Goal: Transaction & Acquisition: Purchase product/service

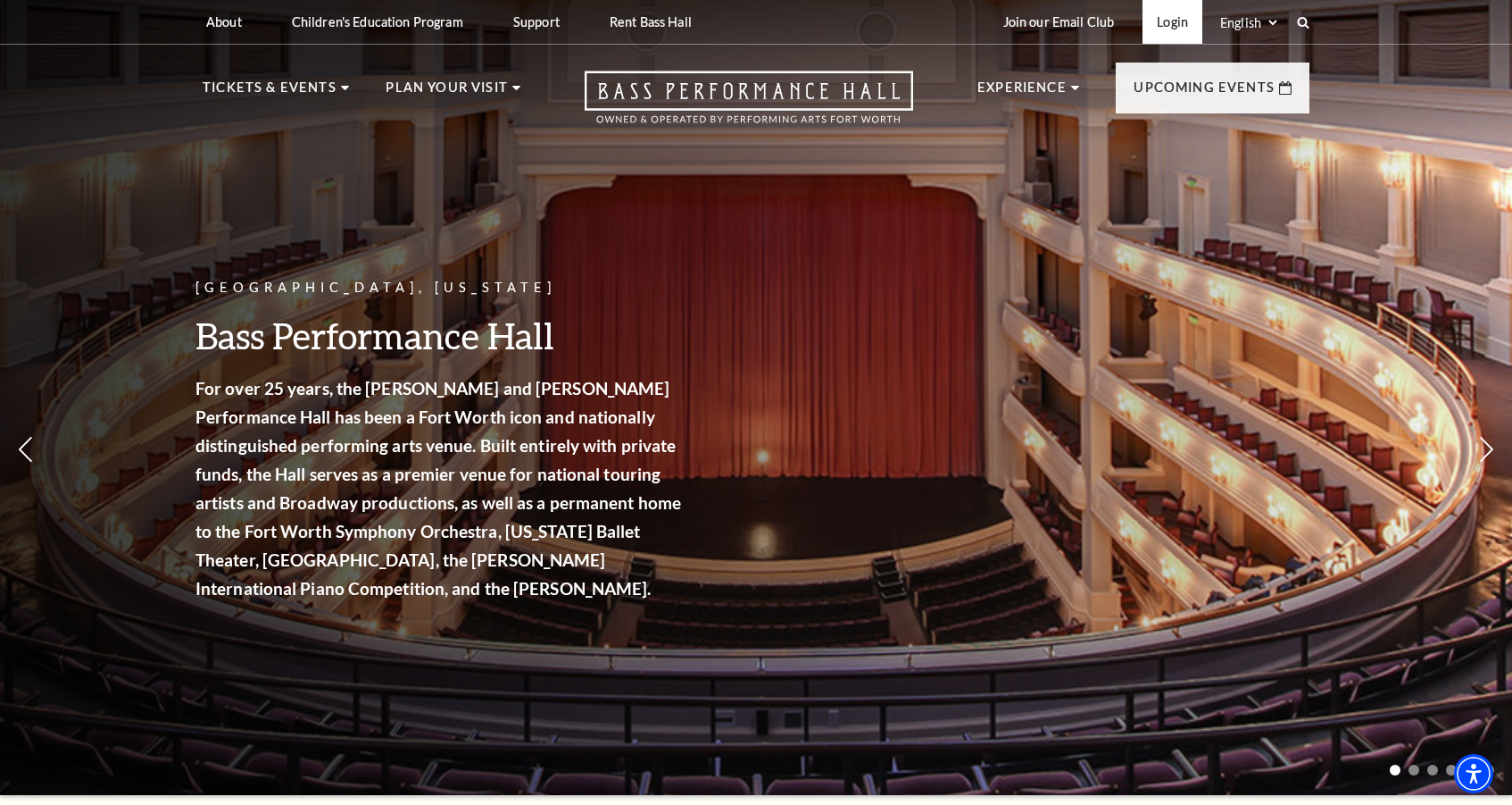
click at [1172, 17] on link "Login" at bounding box center [1172, 21] width 60 height 44
click at [1169, 32] on link "Login" at bounding box center [1172, 21] width 60 height 44
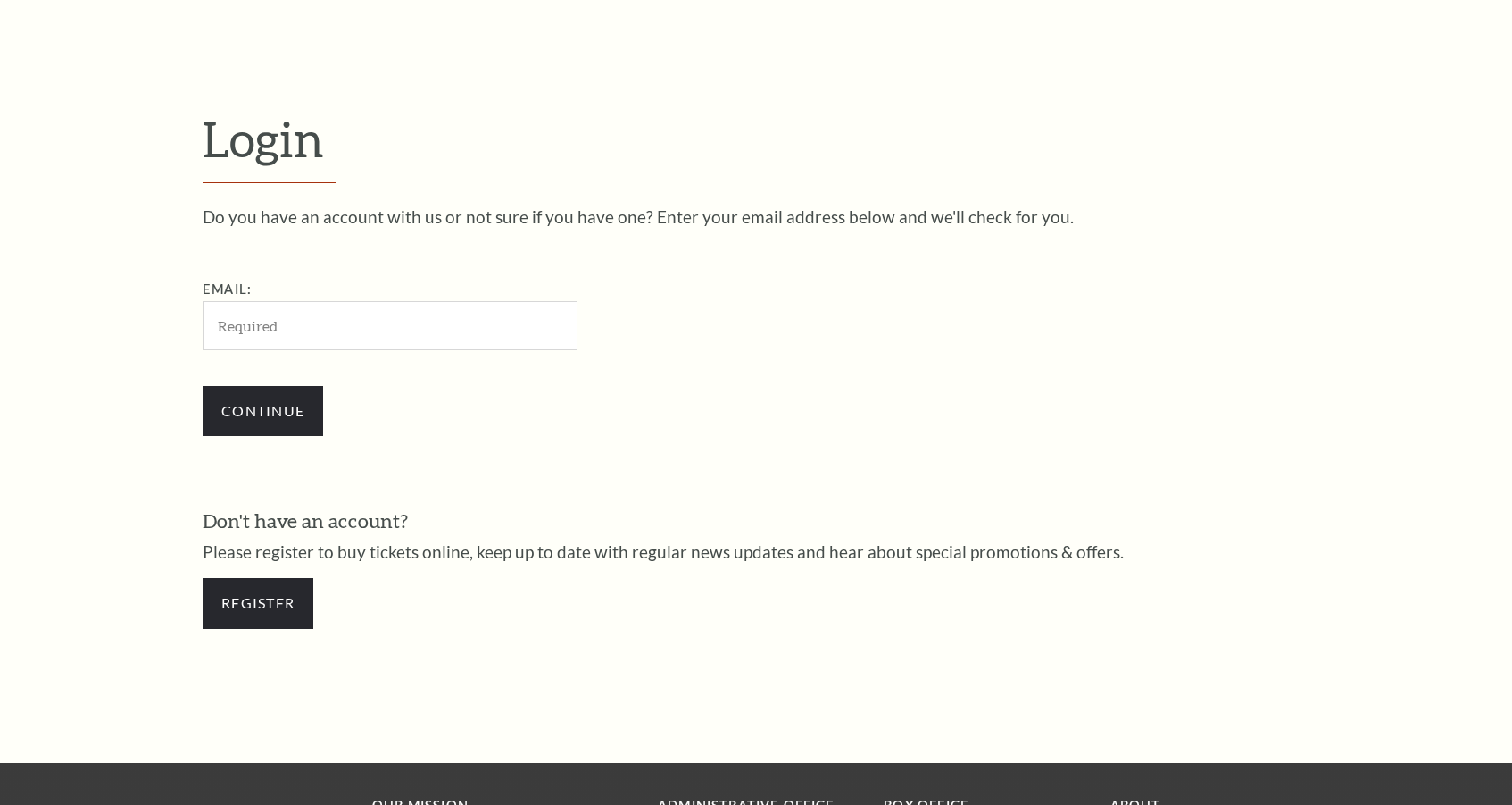
scroll to position [559, 0]
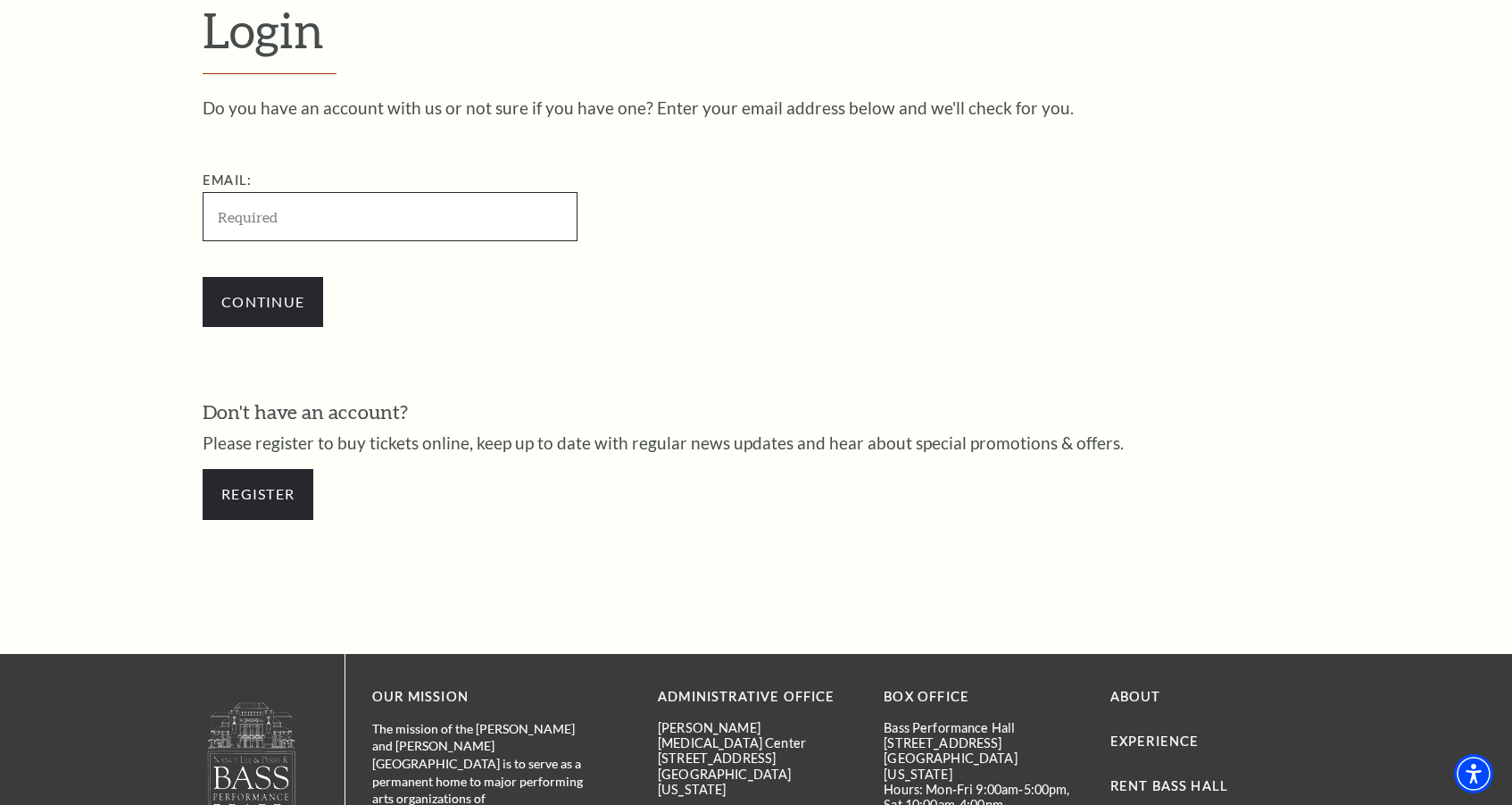
type input "[PERSON_NAME][EMAIL_ADDRESS][PERSON_NAME][DOMAIN_NAME]"
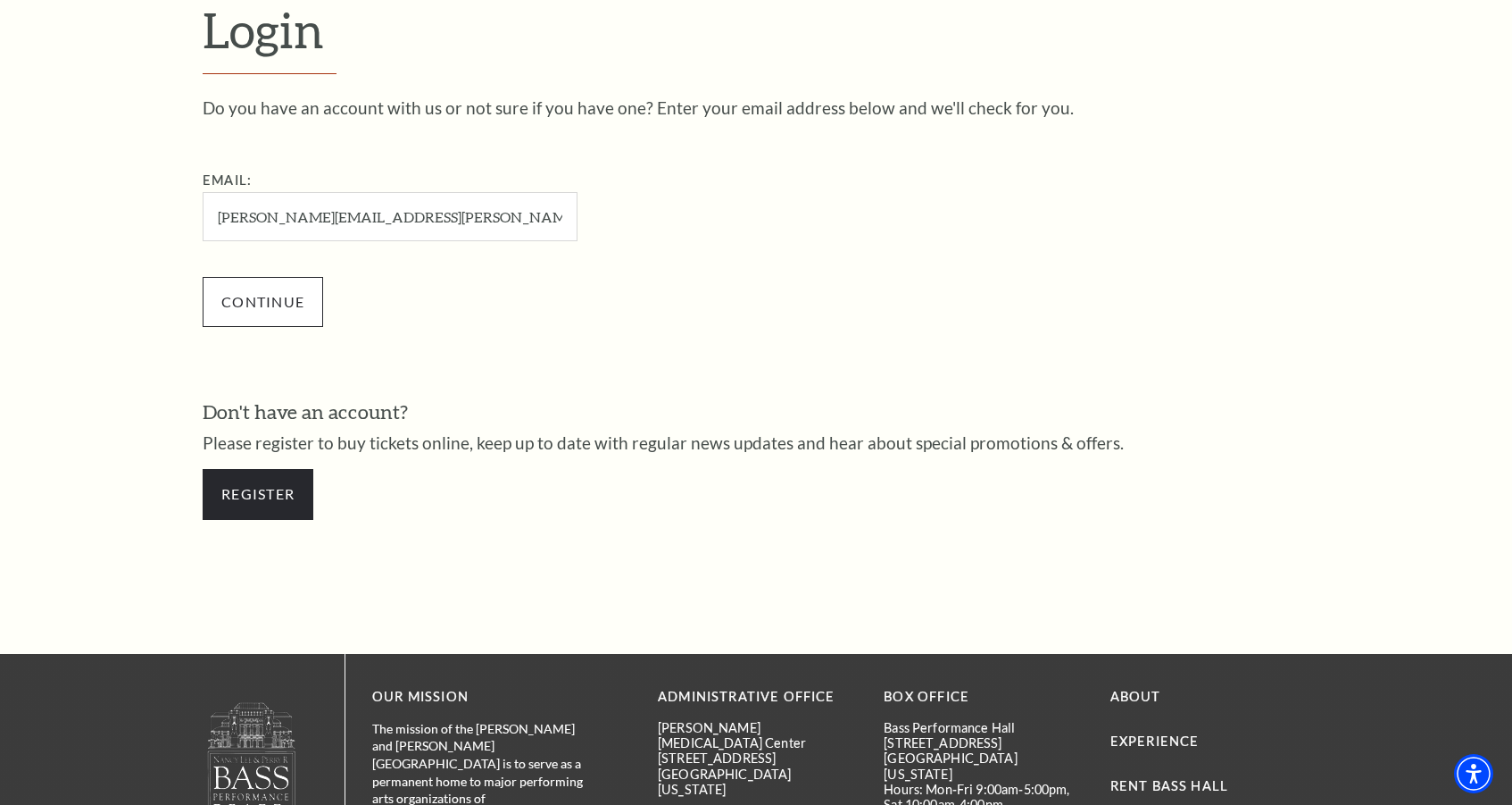
click at [297, 298] on input "Continue" at bounding box center [263, 302] width 121 height 50
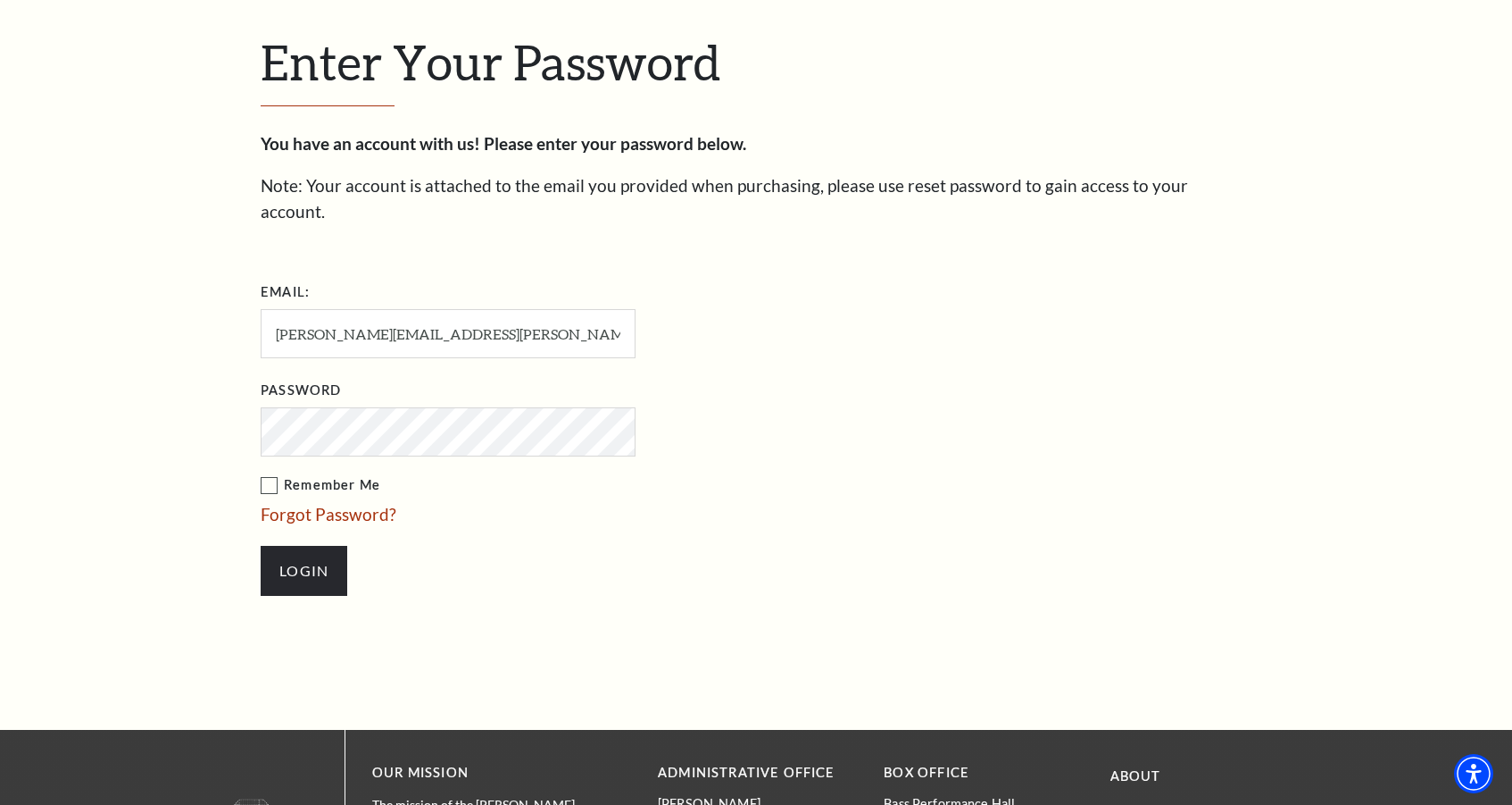
click at [303, 546] on input "Login" at bounding box center [304, 571] width 87 height 50
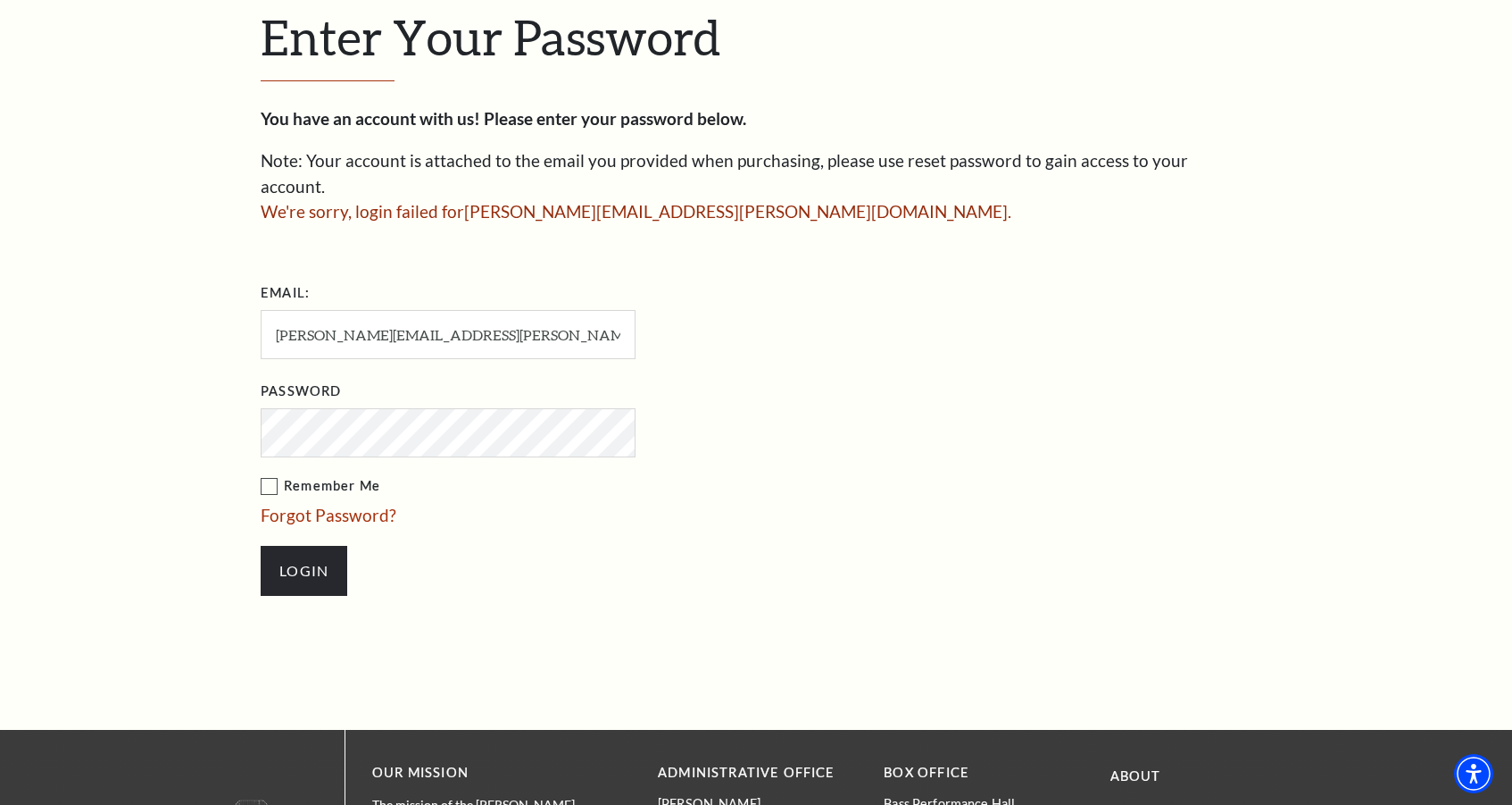
click at [416, 503] on li "Forgot Password?" at bounding box center [537, 515] width 553 height 26
click at [303, 546] on input "Login" at bounding box center [304, 571] width 87 height 50
click at [380, 504] on link "Forgot Password?" at bounding box center [329, 514] width 136 height 21
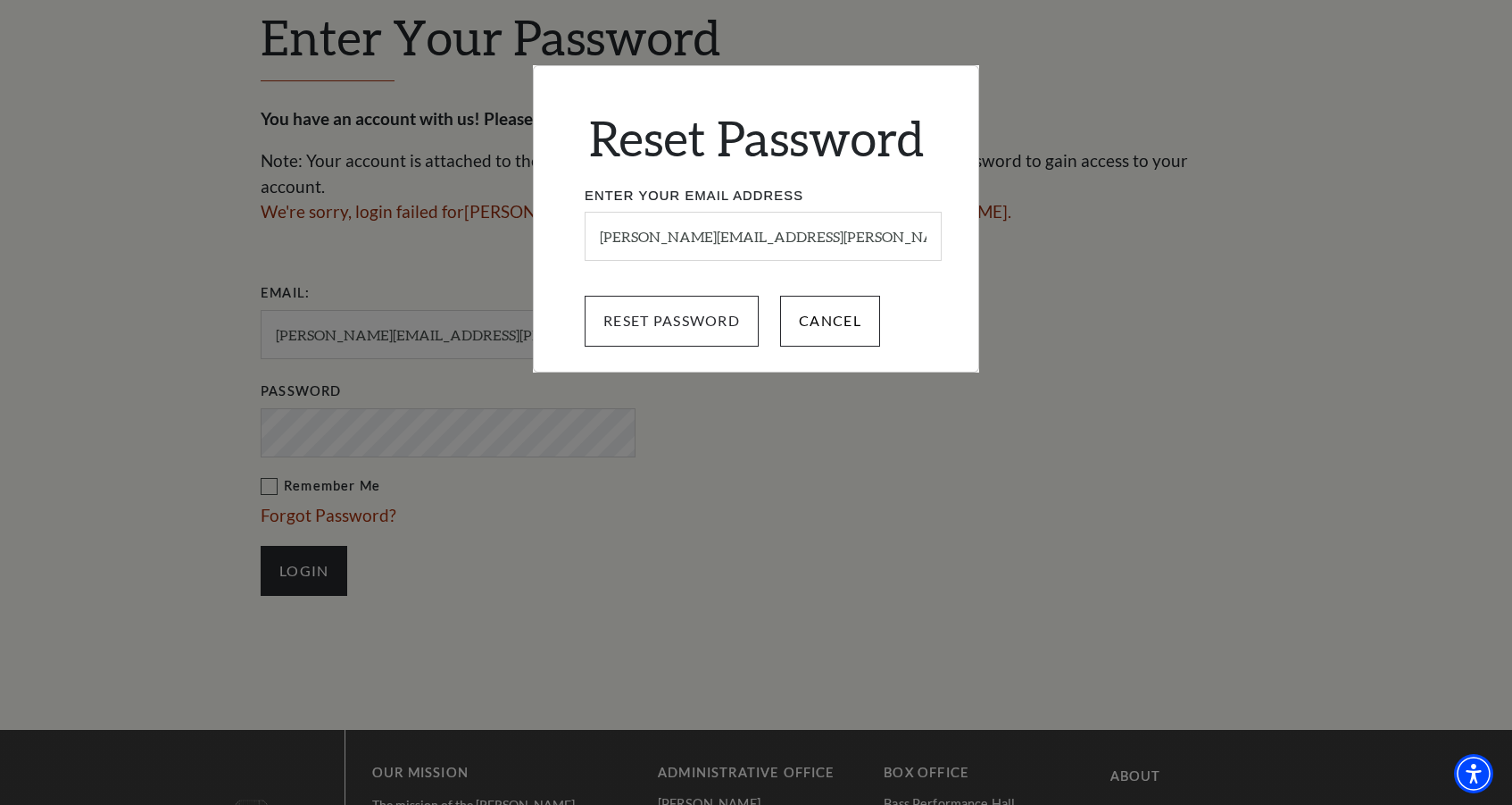
click at [667, 314] on input "Reset Password" at bounding box center [672, 321] width 174 height 50
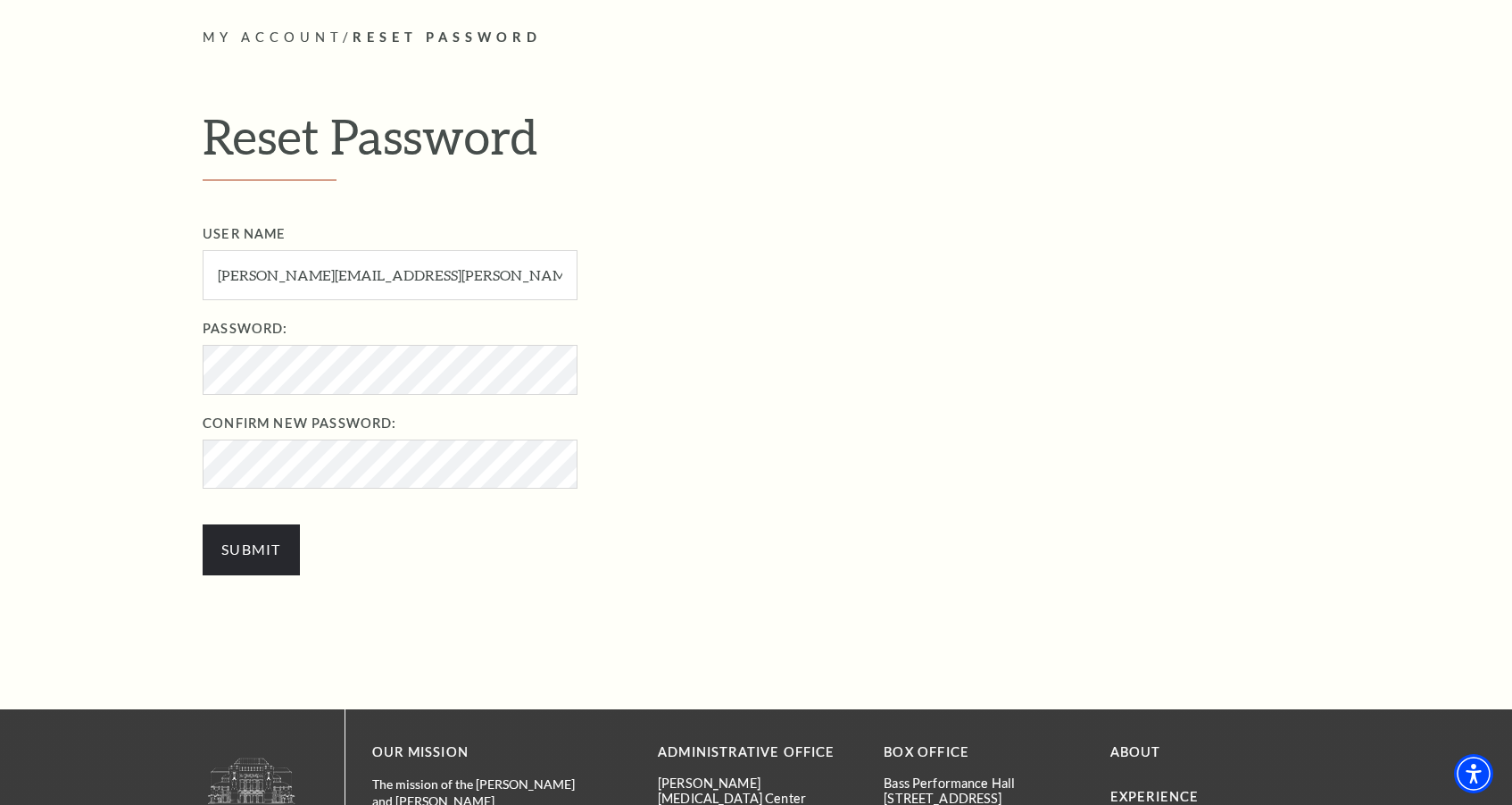
scroll to position [539, 0]
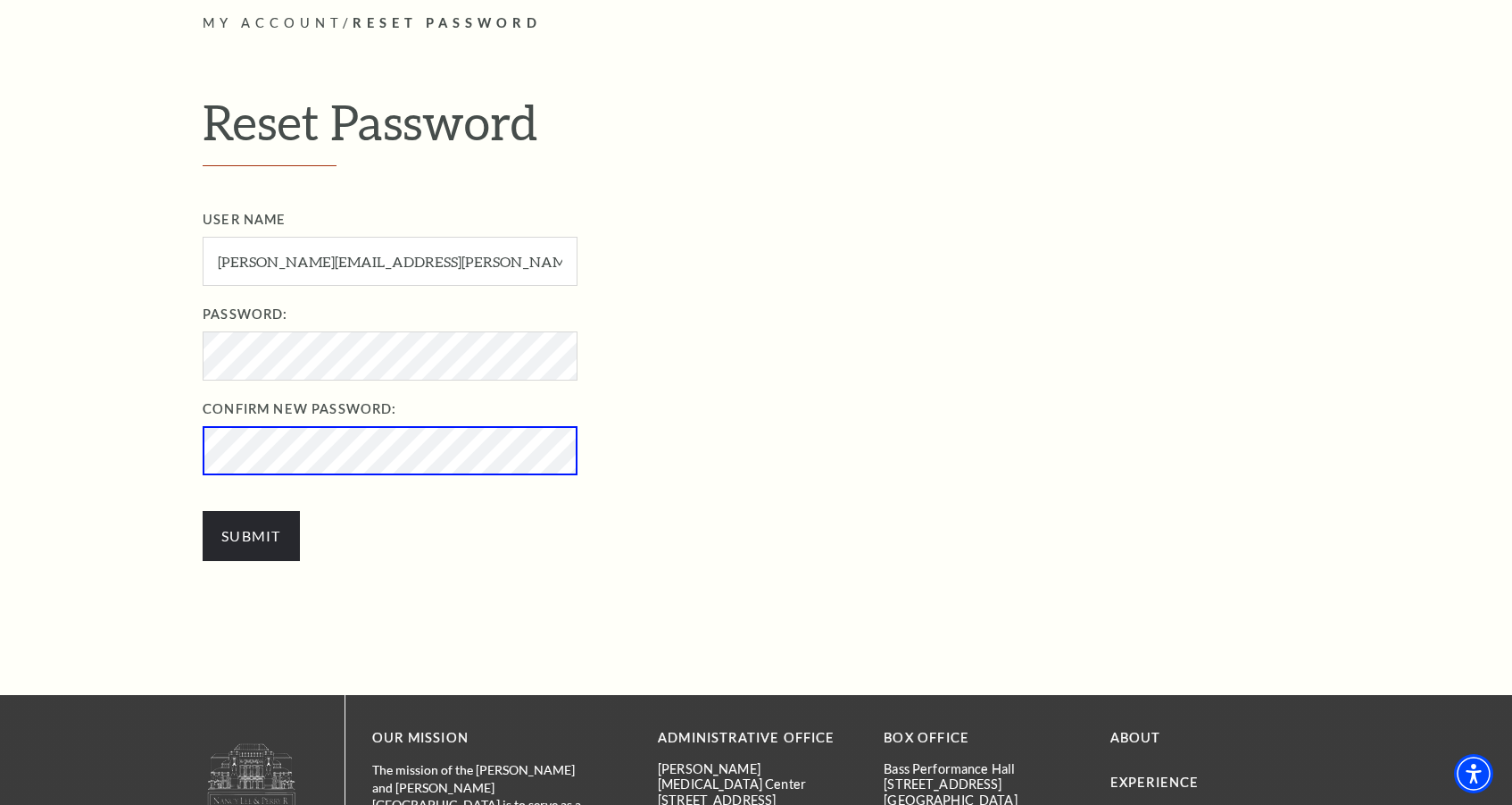
click at [251, 531] on input "Submit" at bounding box center [251, 536] width 97 height 50
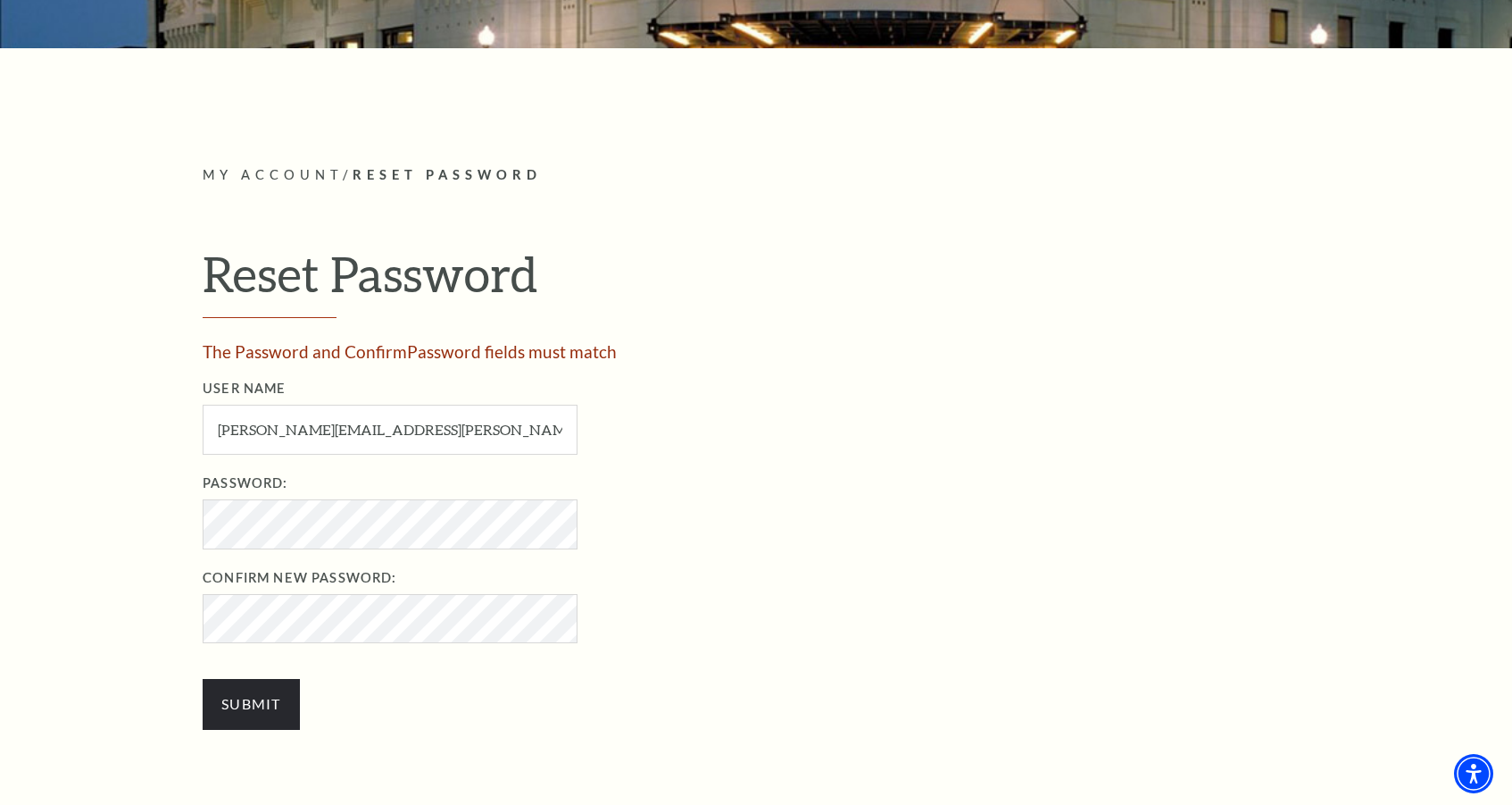
scroll to position [396, 0]
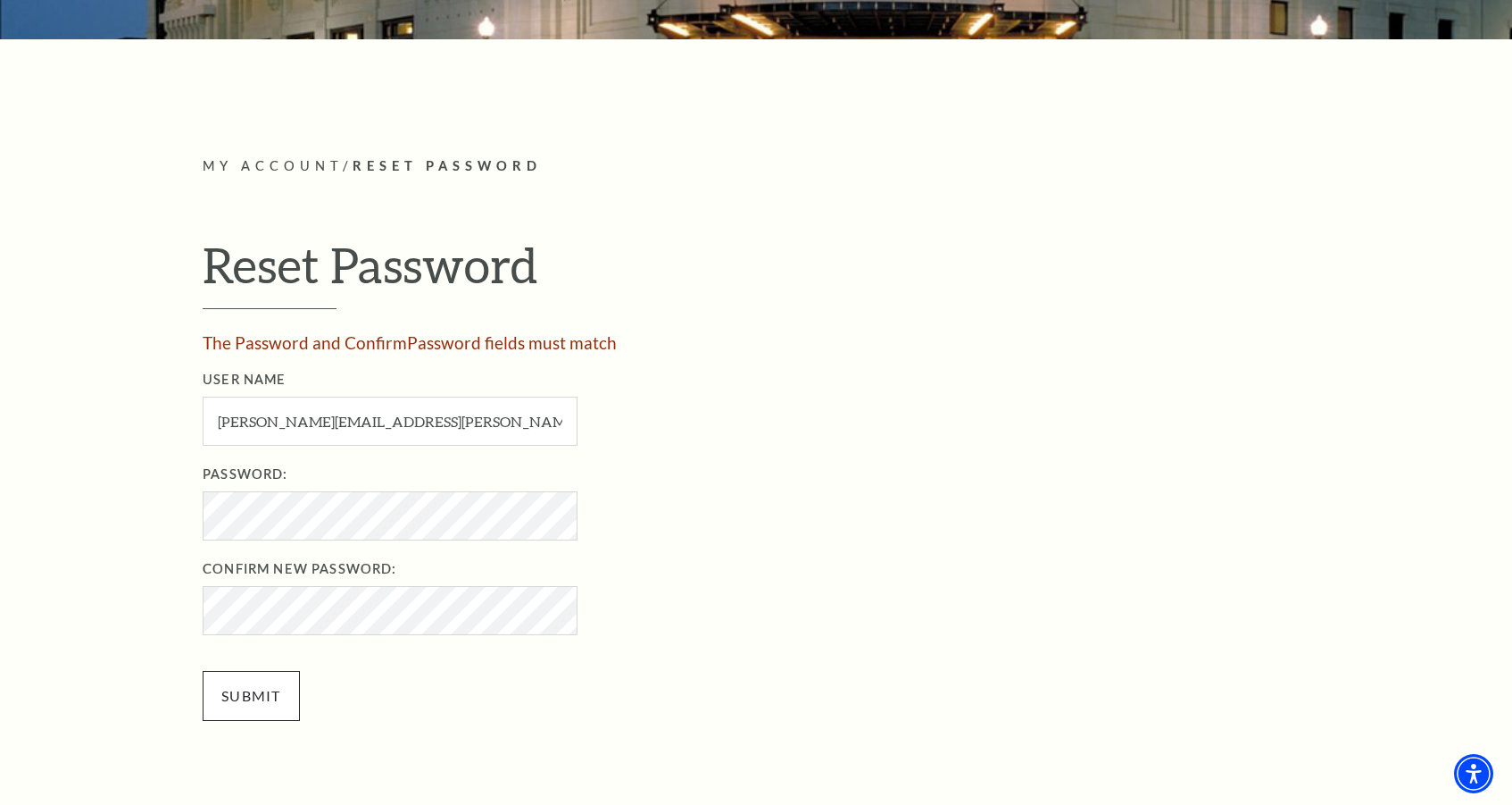
click at [267, 688] on input "Submit" at bounding box center [251, 696] width 97 height 50
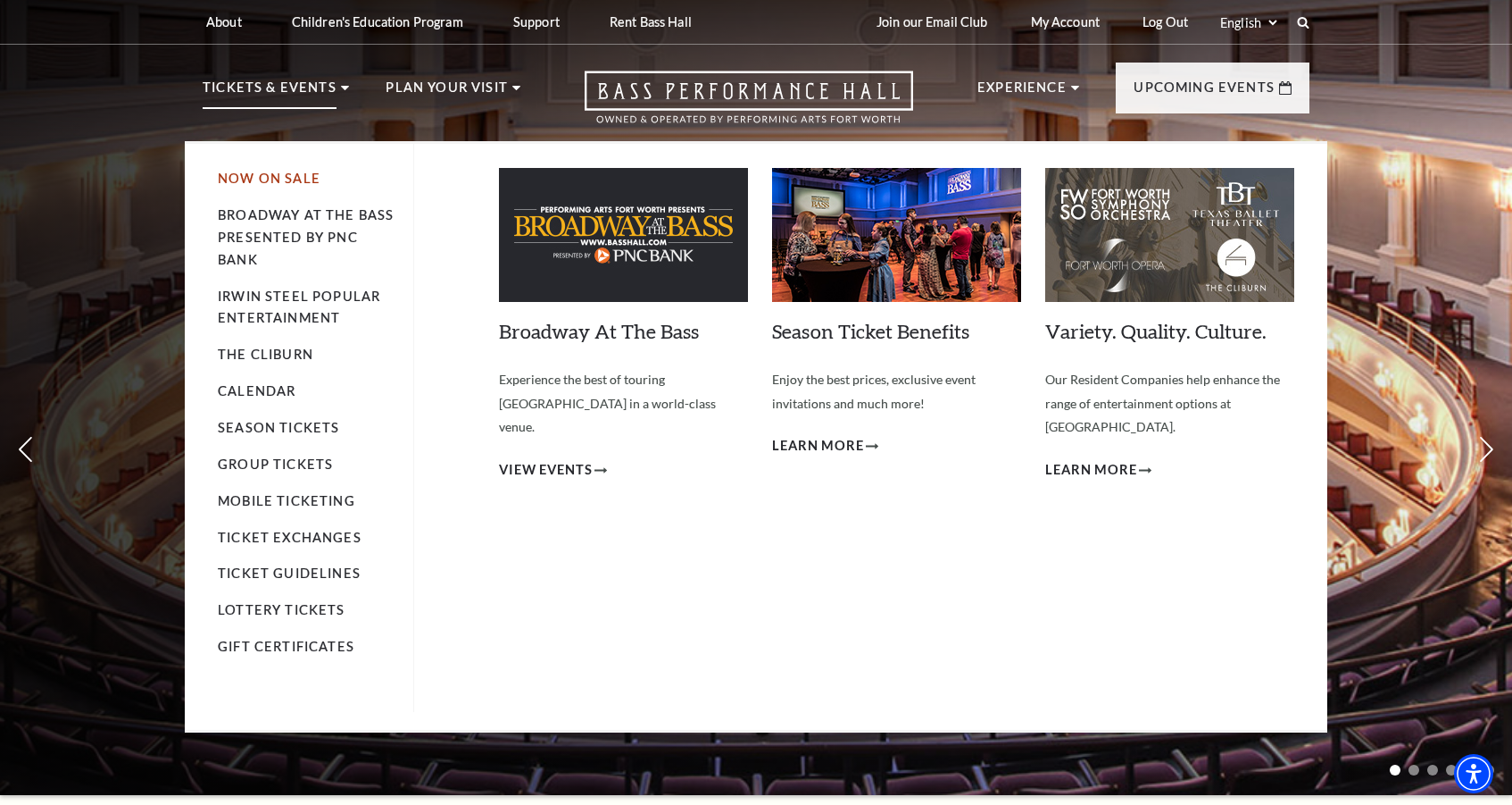
click at [297, 182] on link "Now On Sale" at bounding box center [269, 178] width 103 height 15
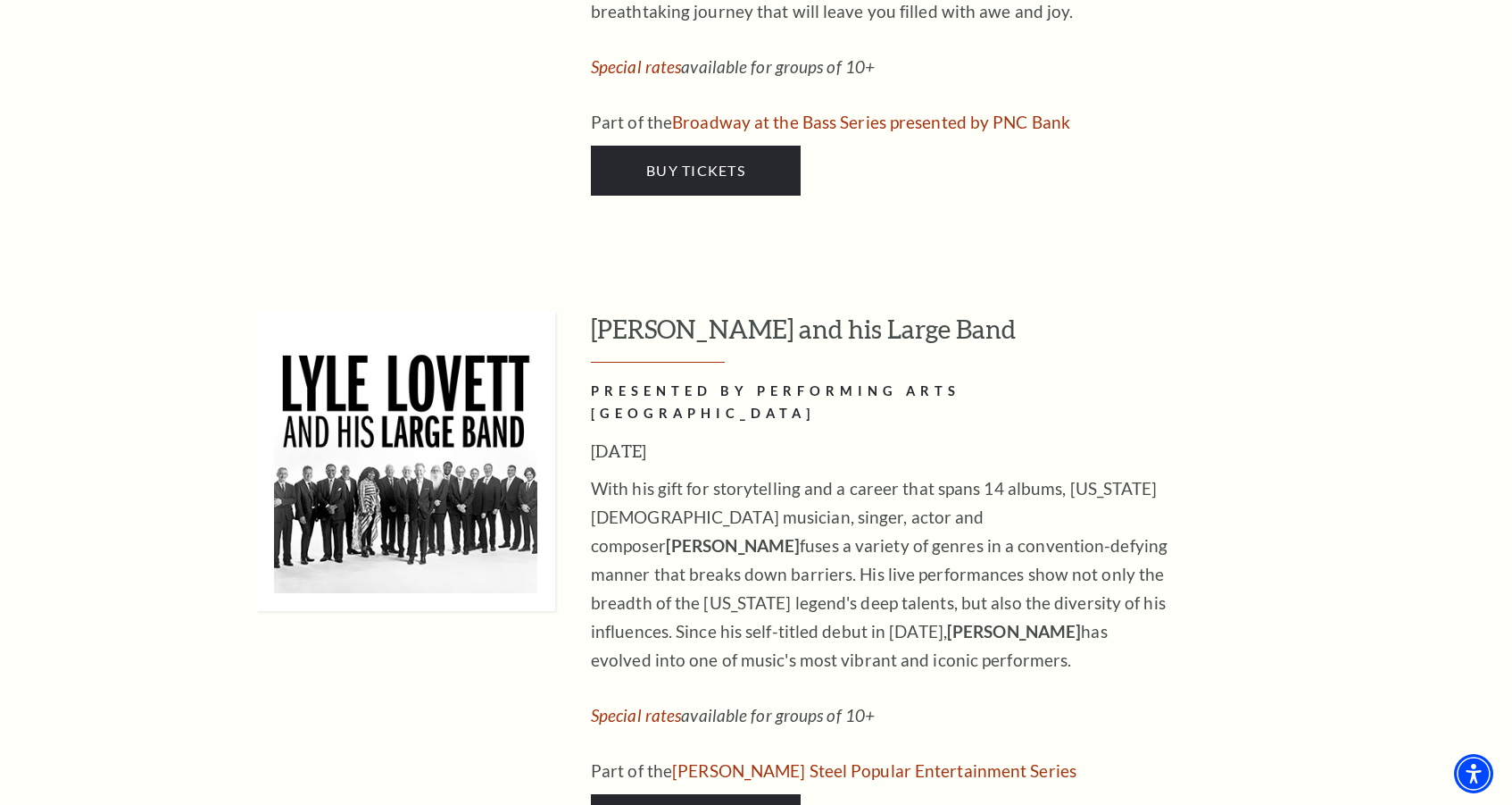
scroll to position [2755, 0]
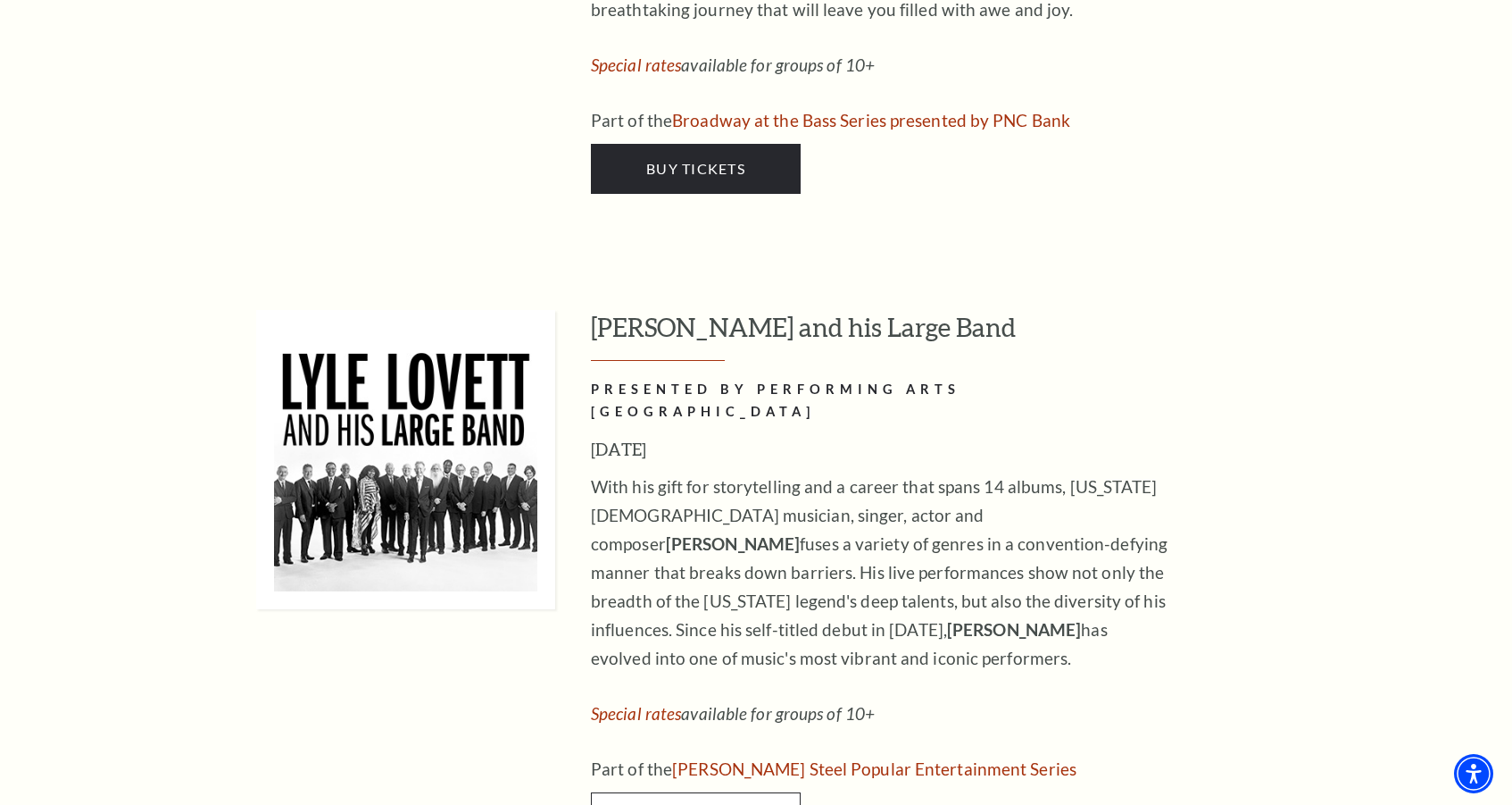
click at [764, 792] on link "Buy Tickets" at bounding box center [696, 818] width 210 height 50
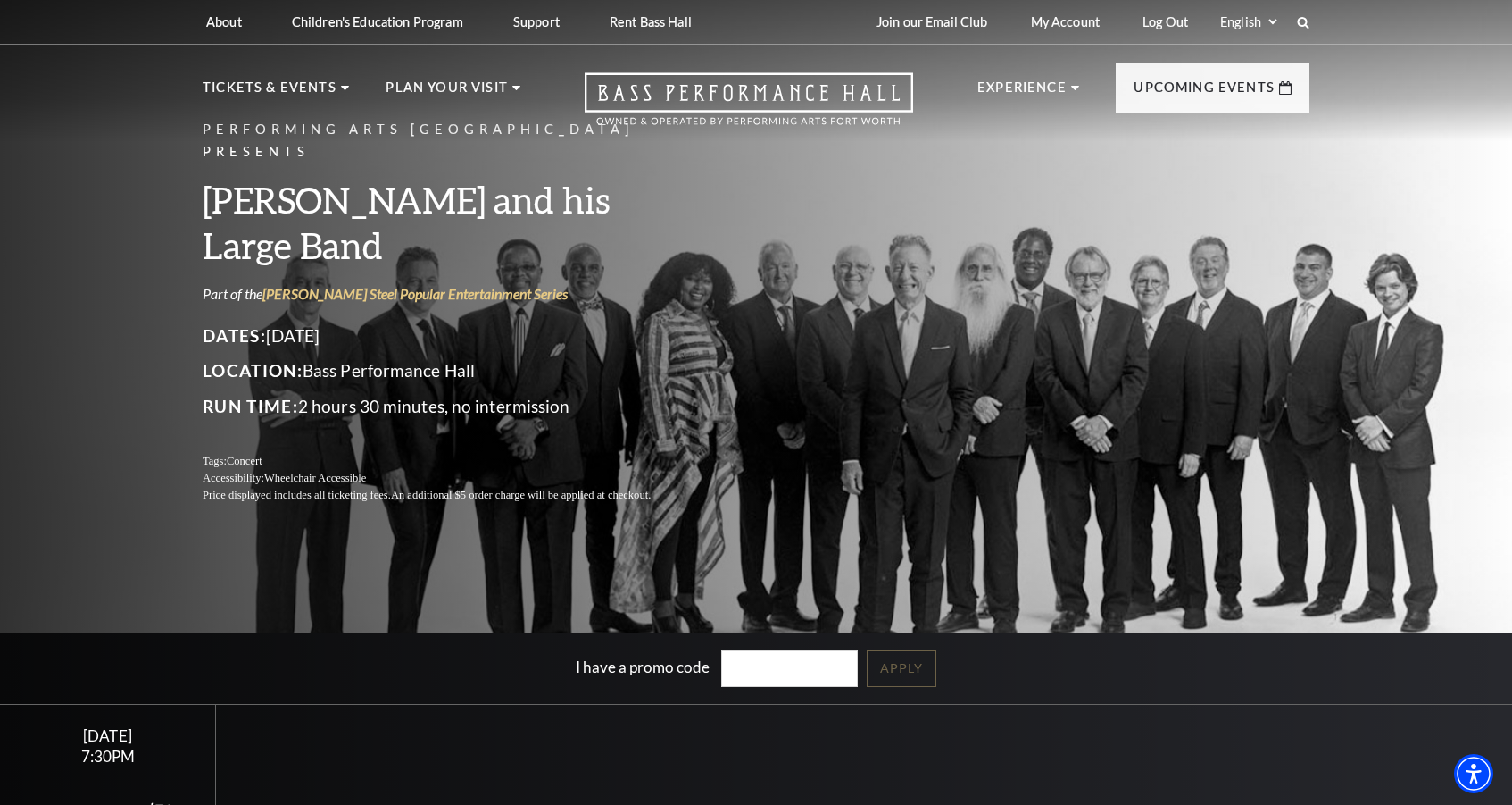
click at [700, 689] on div "I have a promo code Apply" at bounding box center [756, 668] width 1512 height 71
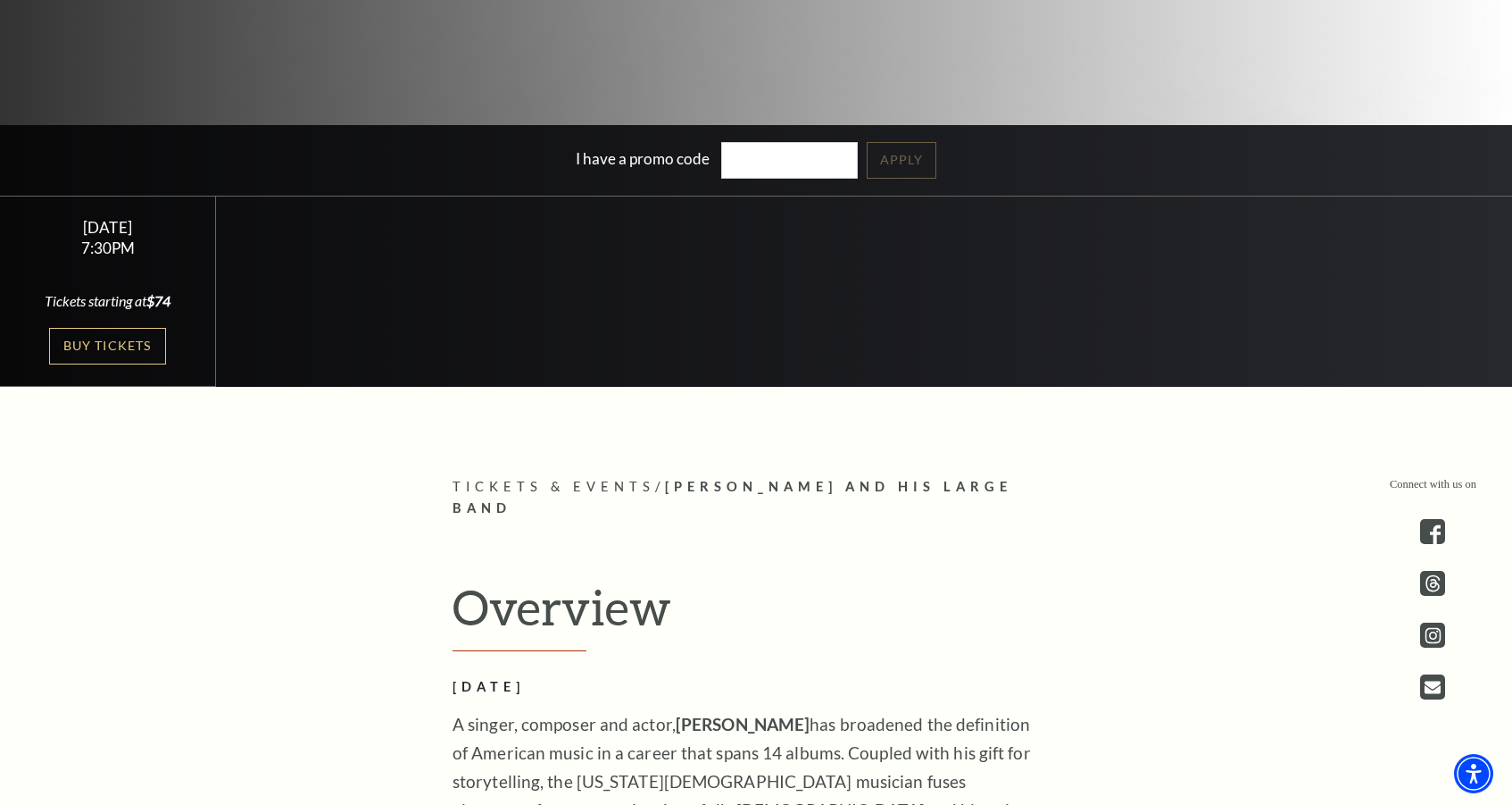
scroll to position [504, 0]
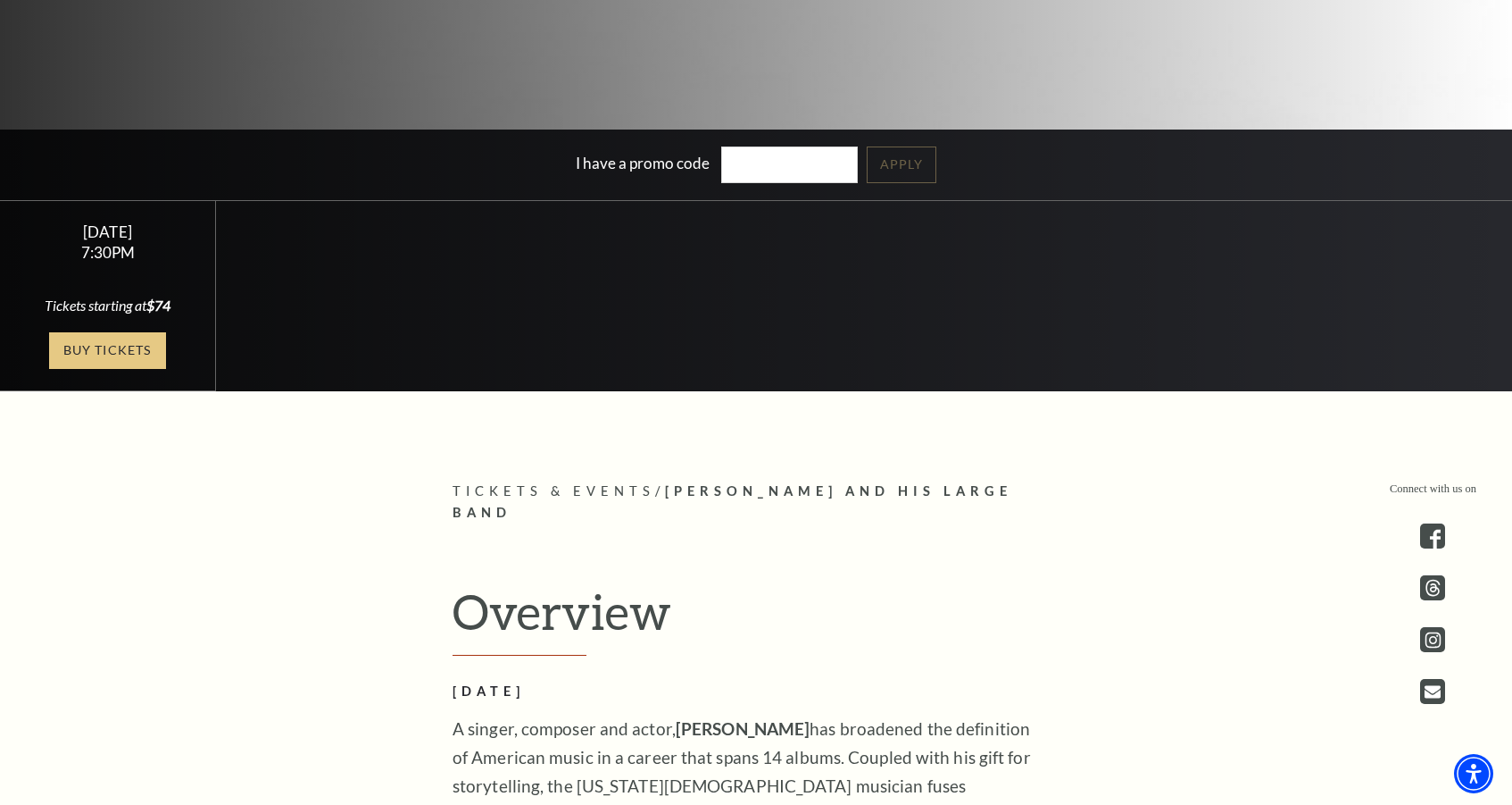
click at [86, 355] on link "Buy Tickets" at bounding box center [107, 350] width 116 height 37
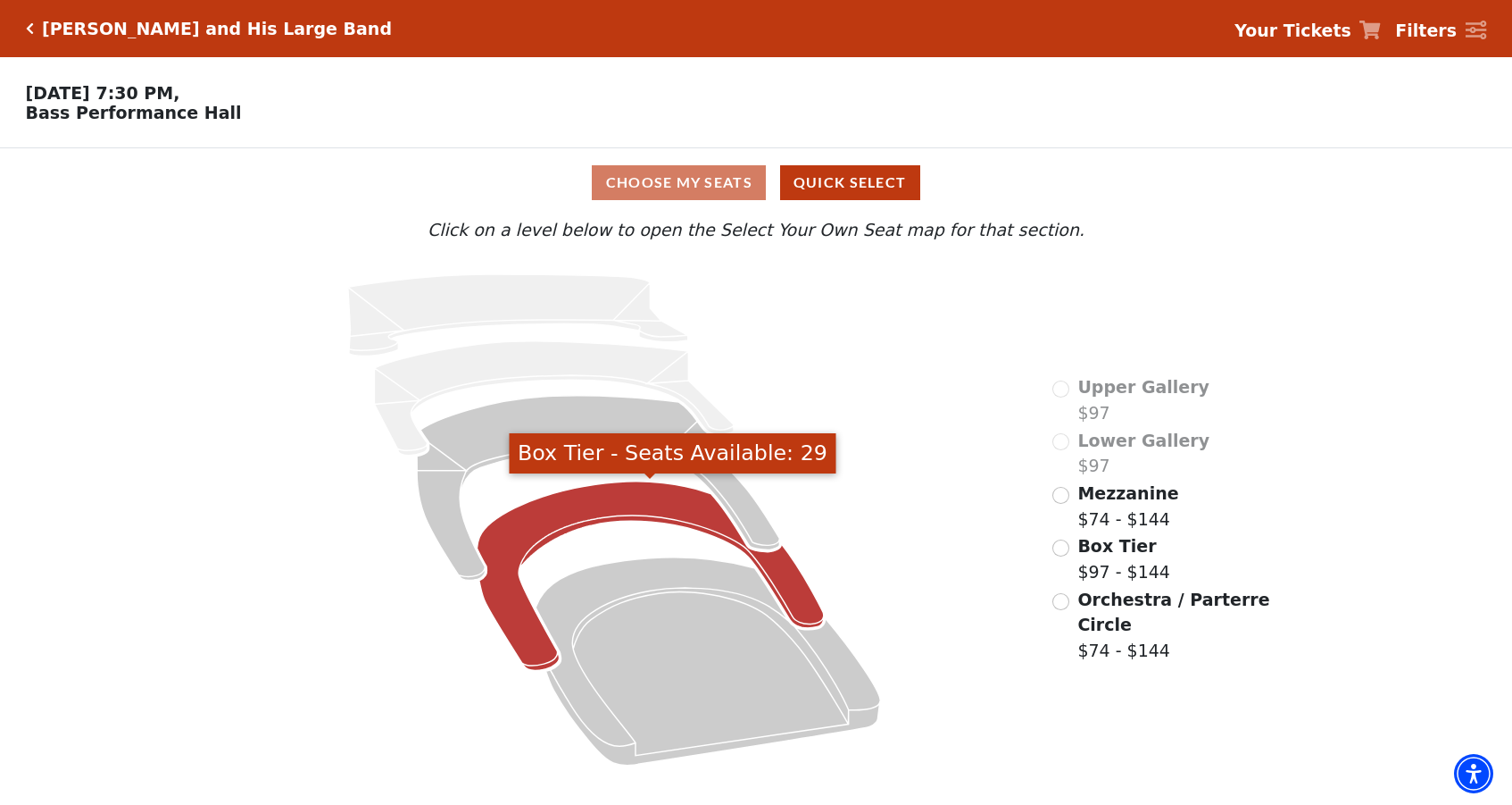
click at [519, 547] on icon "Box Tier - Seats Available: 29" at bounding box center [650, 576] width 347 height 190
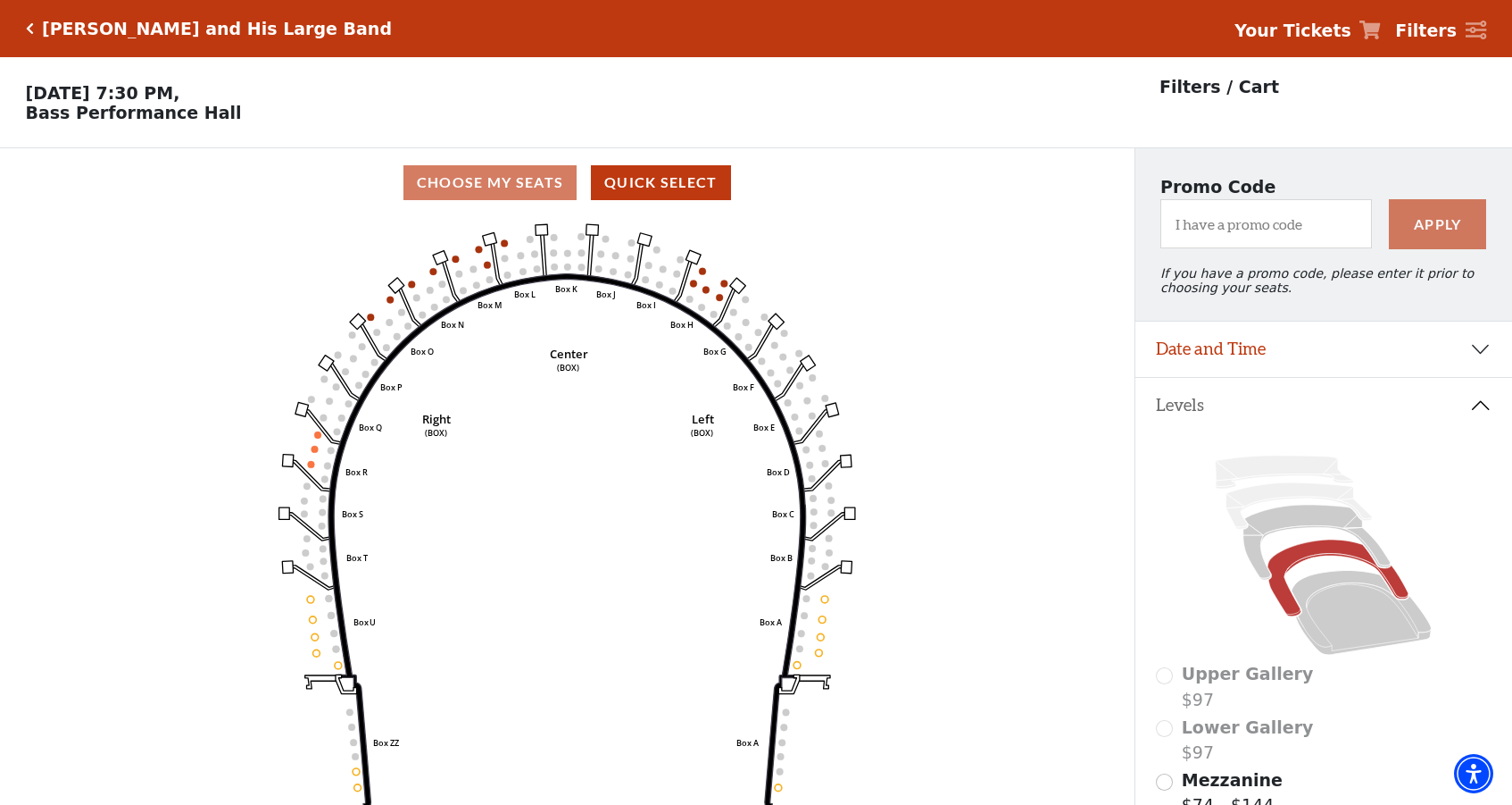
scroll to position [83, 0]
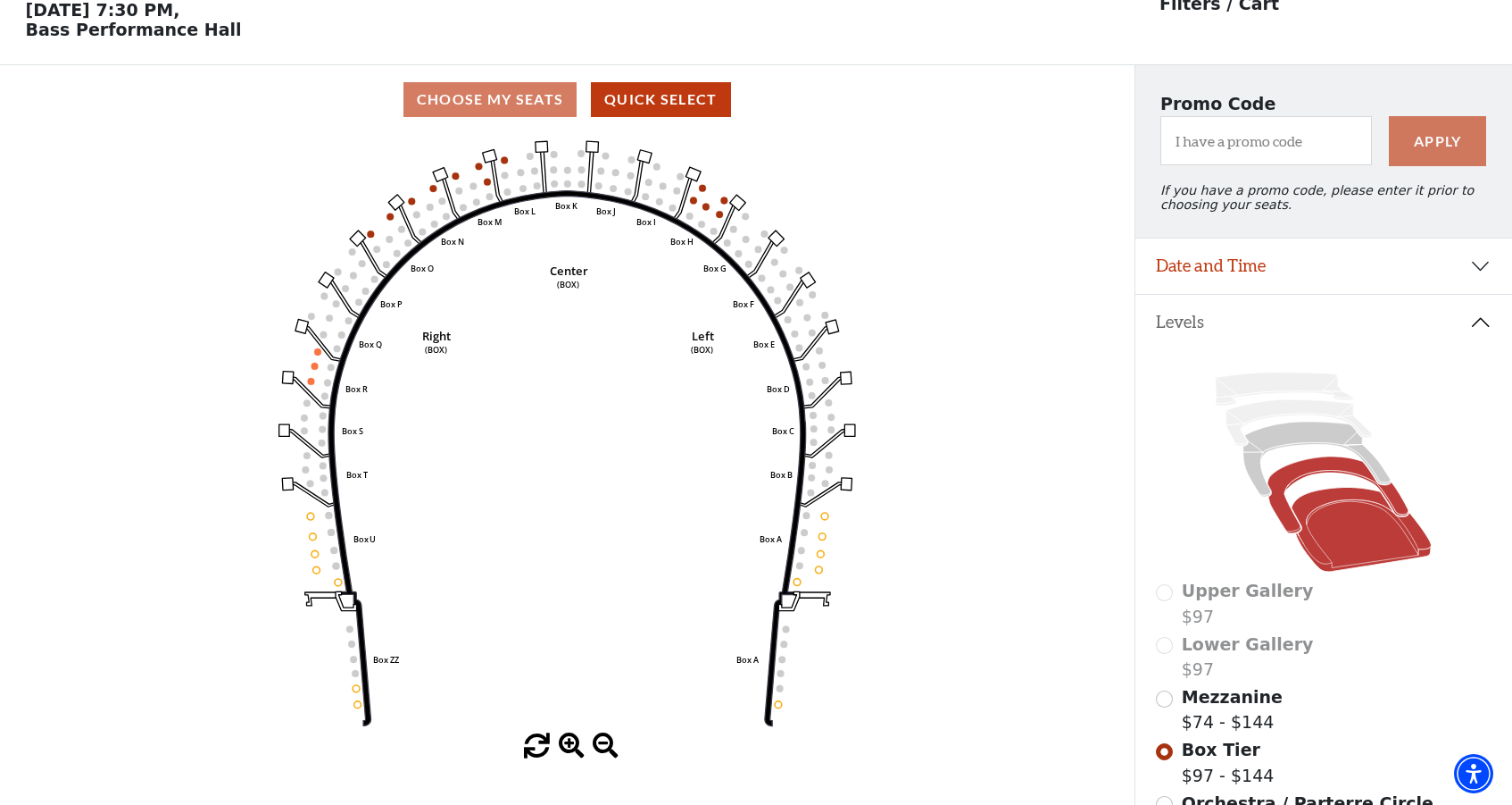
click at [1379, 545] on icon at bounding box center [1362, 530] width 140 height 84
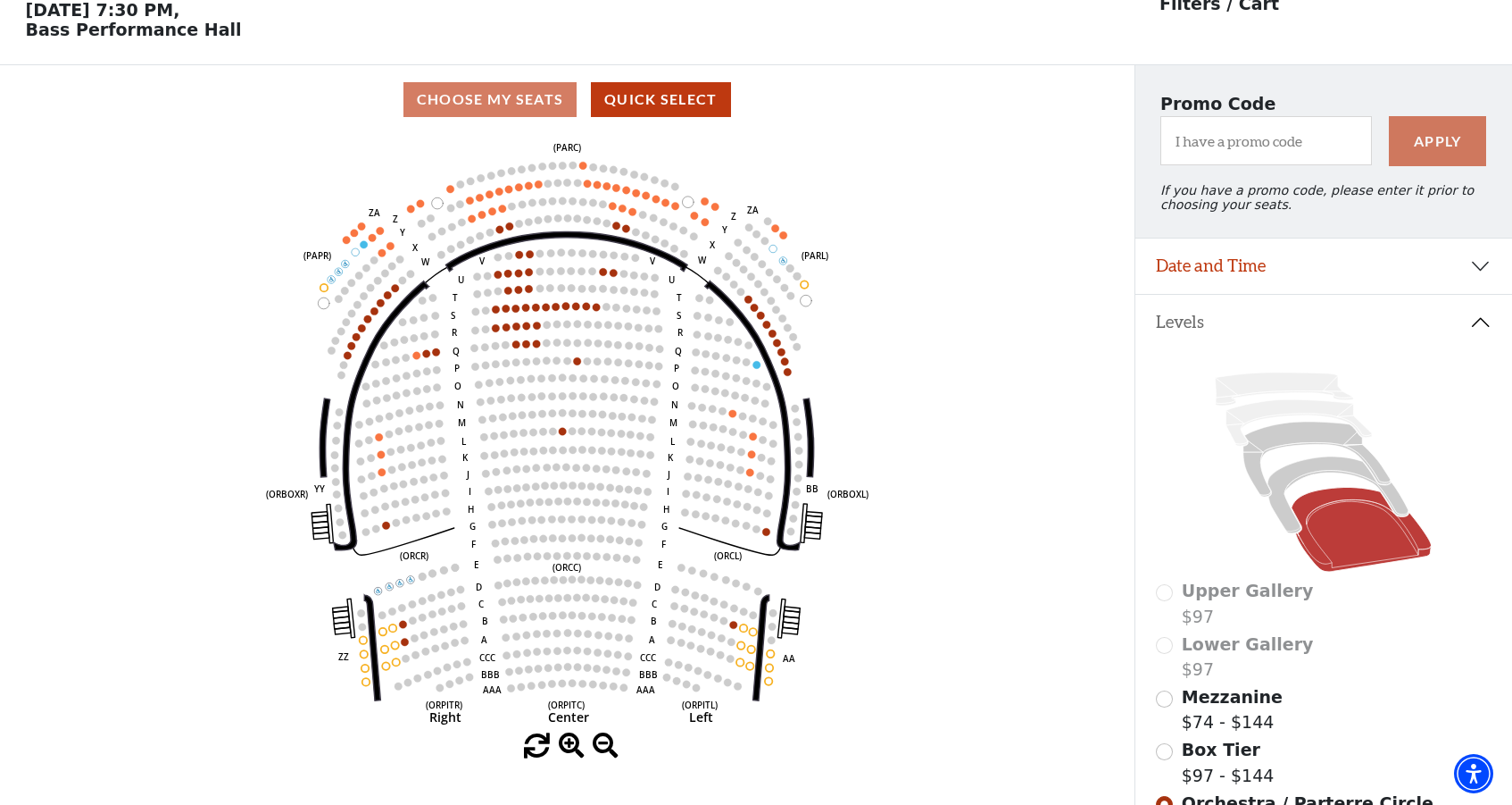
click at [538, 755] on span at bounding box center [536, 746] width 26 height 26
